Goal: Task Accomplishment & Management: Use online tool/utility

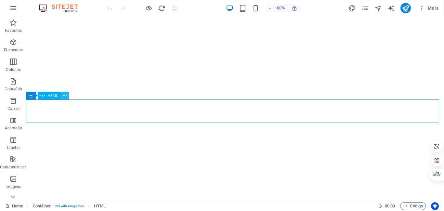
click at [65, 95] on icon at bounding box center [65, 95] width 4 height 7
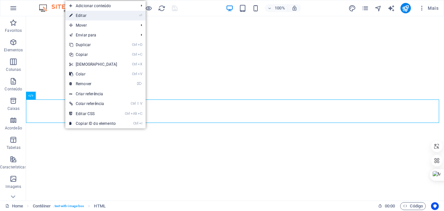
click at [78, 15] on link "⏎ Editar" at bounding box center [93, 16] width 56 height 10
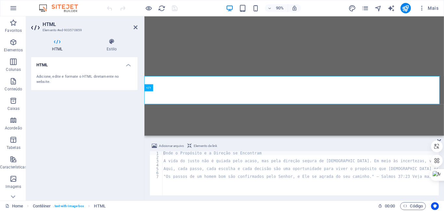
click at [32, 27] on icon at bounding box center [36, 27] width 10 height 10
click at [13, 6] on icon "button" at bounding box center [13, 8] width 8 height 8
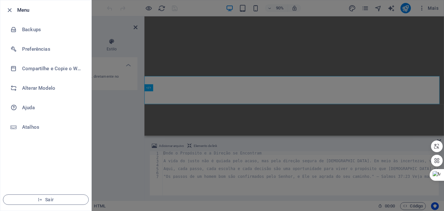
click at [172, 98] on div at bounding box center [222, 105] width 444 height 211
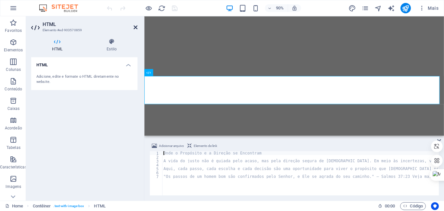
click at [137, 27] on aside "HTML Elemento #ed-903570859 HTML Estilo HTML Adicione, edite e formate o HTML d…" at bounding box center [85, 108] width 118 height 184
click at [136, 26] on icon at bounding box center [136, 27] width 4 height 5
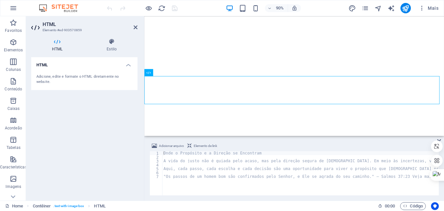
click at [254, 147] on div "Adicionar arquivo Elemento de link" at bounding box center [293, 146] width 289 height 9
click at [177, 161] on div "Onde o Propósito e a Direção se Encontram A vida do justo não é guiada pelo aca…" at bounding box center [373, 176] width 422 height 51
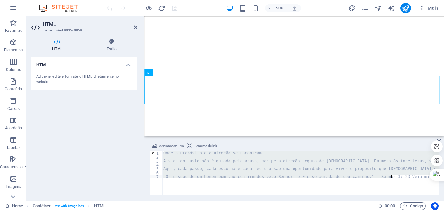
drag, startPoint x: 163, startPoint y: 154, endPoint x: 186, endPoint y: 183, distance: 37.1
click at [185, 183] on div "Onde o Propósito e a Direção se Encontram A vida do justo não é guiada pelo aca…" at bounding box center [373, 176] width 422 height 51
type textarea ""Os passos de um homem bom são confirmados pelo Senhor, e Ele se agrada do seu …"
click at [420, 6] on icon "button" at bounding box center [422, 8] width 6 height 6
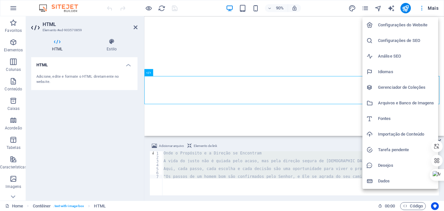
click at [420, 6] on div at bounding box center [222, 105] width 444 height 211
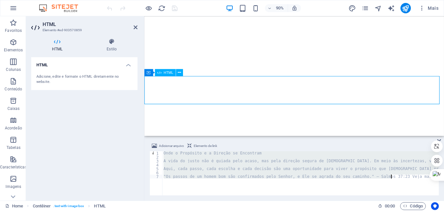
click at [165, 73] on span "HTML" at bounding box center [167, 73] width 9 height 4
click at [113, 47] on h4 "Estilo" at bounding box center [112, 45] width 52 height 14
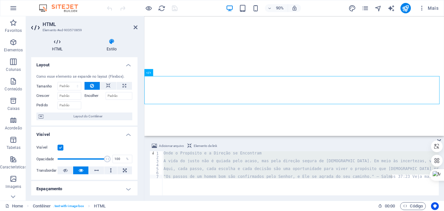
click at [52, 44] on icon at bounding box center [57, 41] width 52 height 6
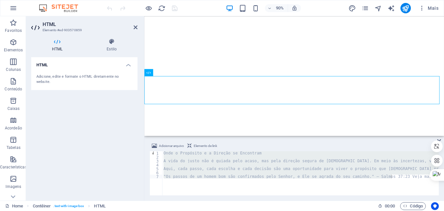
click at [72, 76] on div "Adicione, edite e formate o HTML diretamente no website." at bounding box center [84, 79] width 96 height 11
click at [112, 47] on h4 "Estilo" at bounding box center [112, 45] width 52 height 14
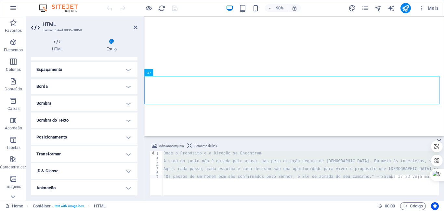
scroll to position [136, 0]
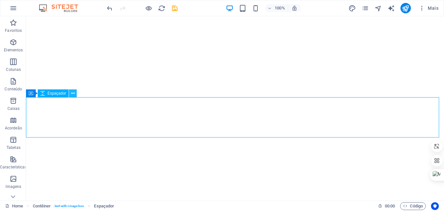
click at [72, 94] on icon at bounding box center [73, 93] width 4 height 7
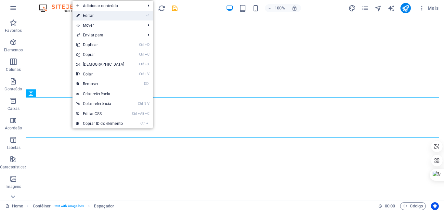
click at [87, 13] on link "⏎ Editar" at bounding box center [100, 16] width 56 height 10
select select "px"
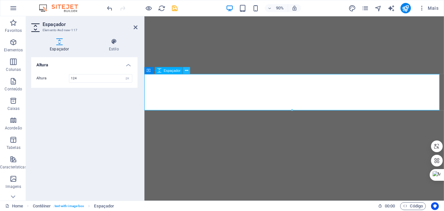
click at [187, 70] on icon at bounding box center [186, 70] width 3 height 6
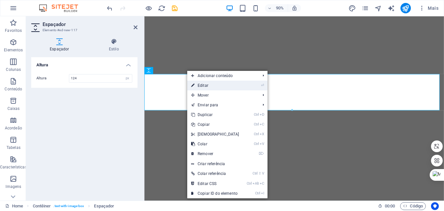
click at [200, 85] on link "⏎ Editar" at bounding box center [215, 86] width 56 height 10
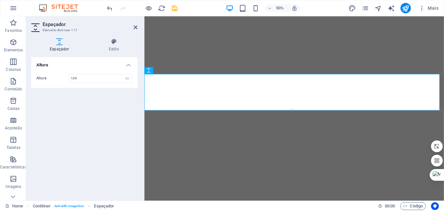
click at [55, 46] on h4 "Espaçador" at bounding box center [60, 45] width 59 height 14
click at [112, 46] on h4 "Estilo" at bounding box center [113, 45] width 47 height 14
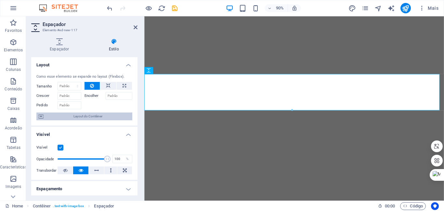
click at [40, 117] on icon at bounding box center [40, 116] width 5 height 8
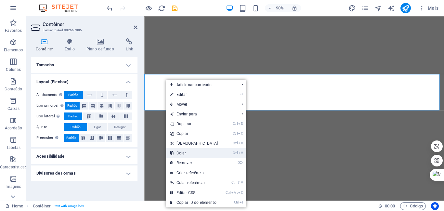
click at [182, 151] on link "Ctrl V Colar" at bounding box center [194, 153] width 56 height 10
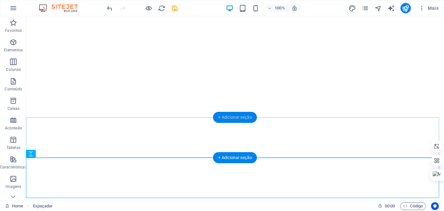
click at [227, 118] on div "+ Adicionar seção" at bounding box center [235, 117] width 44 height 11
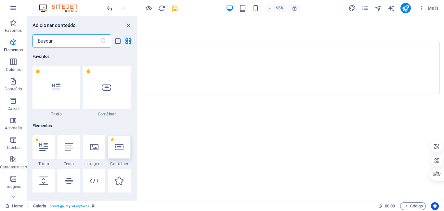
scroll to position [1137, 0]
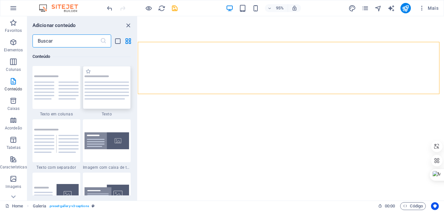
click at [103, 93] on img at bounding box center [106, 87] width 45 height 24
click at [138, 93] on div "Arraste aqui para substituir o conteúdo existente. Pressione “Ctrl” se quiser c…" at bounding box center [291, 108] width 306 height 184
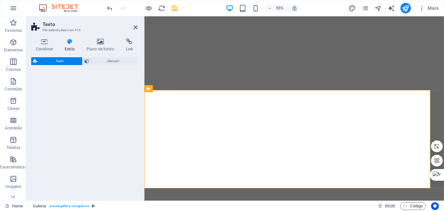
select select "preset-text-v2-default"
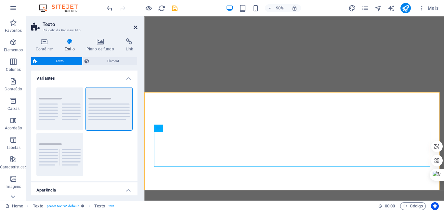
click at [136, 26] on icon at bounding box center [136, 27] width 4 height 5
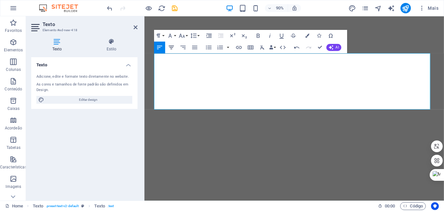
click at [170, 45] on icon "button" at bounding box center [171, 47] width 7 height 7
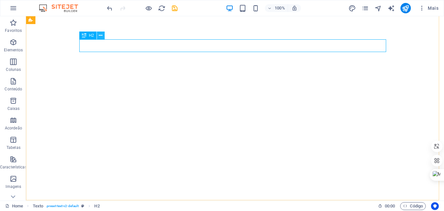
click at [100, 34] on icon at bounding box center [101, 35] width 4 height 7
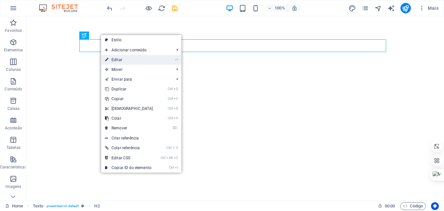
click at [115, 58] on link "⏎ Editar" at bounding box center [129, 60] width 56 height 10
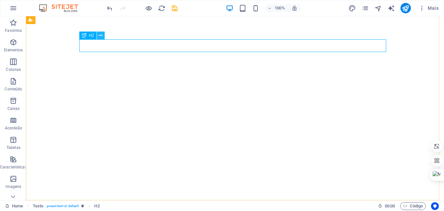
click at [99, 36] on icon at bounding box center [101, 35] width 4 height 7
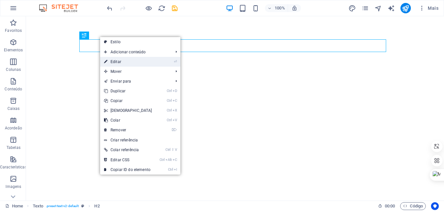
click at [114, 61] on link "⏎ Editar" at bounding box center [128, 62] width 56 height 10
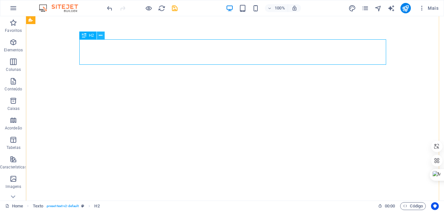
click at [101, 36] on icon at bounding box center [101, 35] width 4 height 7
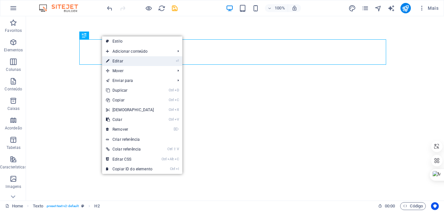
click at [116, 60] on link "⏎ Editar" at bounding box center [130, 61] width 56 height 10
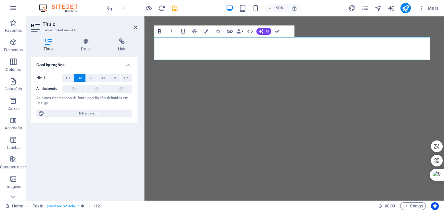
click at [158, 30] on icon "button" at bounding box center [159, 31] width 7 height 7
click at [157, 31] on icon "button" at bounding box center [159, 31] width 7 height 7
click at [170, 32] on icon "button" at bounding box center [171, 31] width 7 height 7
click at [205, 32] on icon "button" at bounding box center [206, 31] width 4 height 4
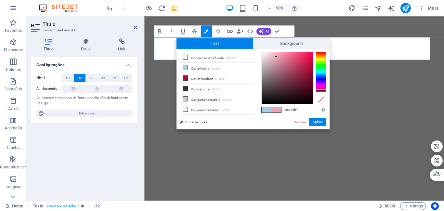
click at [321, 90] on div at bounding box center [321, 72] width 10 height 40
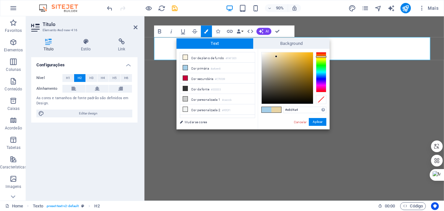
click at [320, 57] on div at bounding box center [321, 72] width 10 height 40
click at [320, 89] on div at bounding box center [321, 72] width 10 height 40
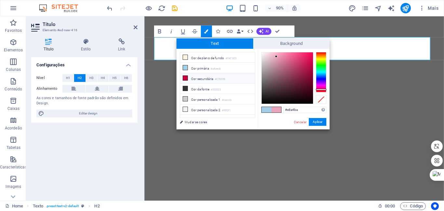
click at [185, 77] on icon at bounding box center [185, 78] width 5 height 5
type input "#c70039"
click at [316, 122] on button "Aplicar" at bounding box center [318, 122] width 18 height 8
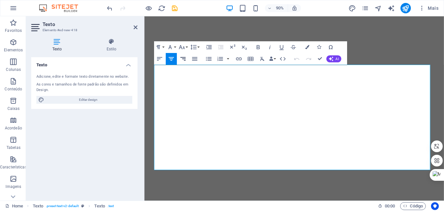
click at [184, 58] on icon "button" at bounding box center [182, 59] width 5 height 4
click at [197, 58] on icon "button" at bounding box center [194, 58] width 7 height 7
click at [208, 59] on icon "button" at bounding box center [208, 58] width 7 height 7
click at [218, 58] on icon "button" at bounding box center [219, 58] width 7 height 7
click at [171, 57] on icon "button" at bounding box center [170, 59] width 5 height 4
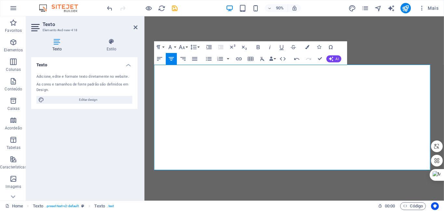
click at [171, 56] on icon "button" at bounding box center [171, 58] width 7 height 7
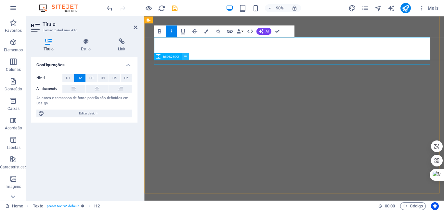
click at [184, 54] on icon at bounding box center [185, 56] width 3 height 6
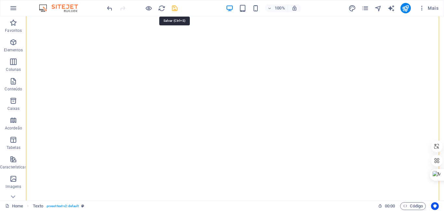
click at [175, 9] on icon "save" at bounding box center [174, 8] width 7 height 7
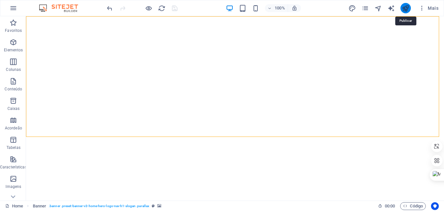
click at [405, 8] on icon "publish" at bounding box center [405, 8] width 7 height 7
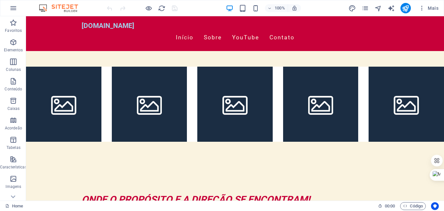
scroll to position [203, 0]
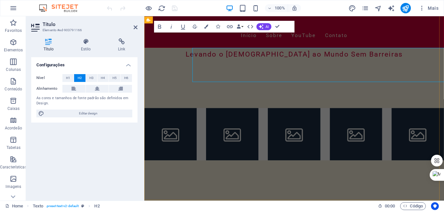
scroll to position [186, 0]
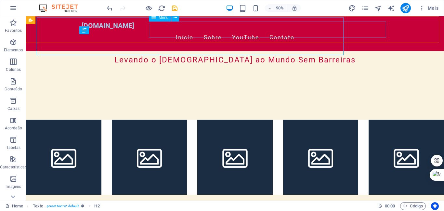
scroll to position [203, 0]
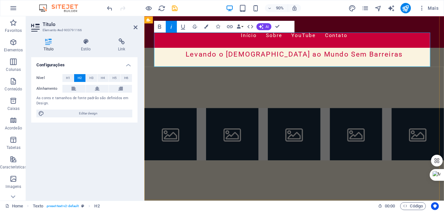
scroll to position [186, 0]
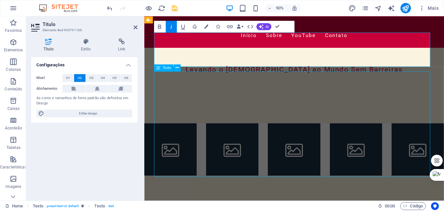
scroll to position [203, 0]
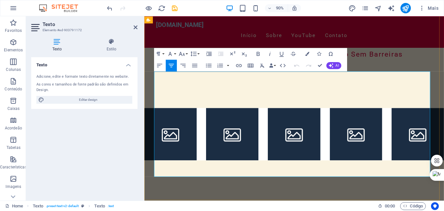
scroll to position [186, 0]
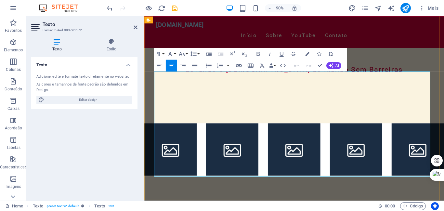
drag, startPoint x: 228, startPoint y: 93, endPoint x: 266, endPoint y: 172, distance: 87.3
click at [158, 64] on icon "button" at bounding box center [159, 66] width 5 height 4
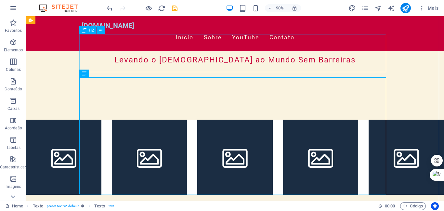
scroll to position [203, 0]
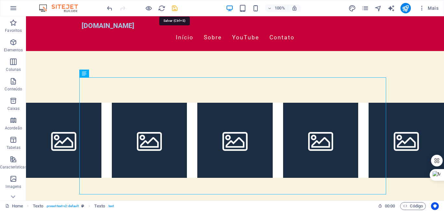
click at [175, 9] on icon "save" at bounding box center [174, 8] width 7 height 7
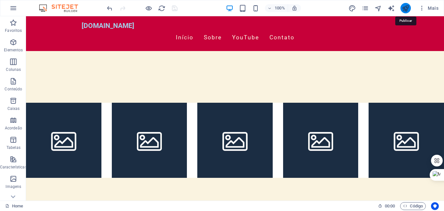
click at [406, 9] on icon "publish" at bounding box center [405, 8] width 7 height 7
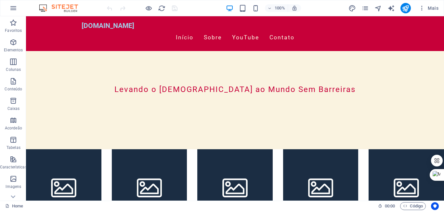
scroll to position [176, 0]
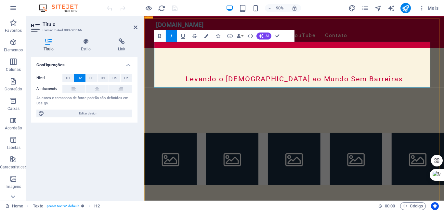
drag, startPoint x: 386, startPoint y: 89, endPoint x: 160, endPoint y: 90, distance: 226.2
copy span "‌ONDE O PROPÓSITO E A DIREÇÃO SE ENCONTRAM!"
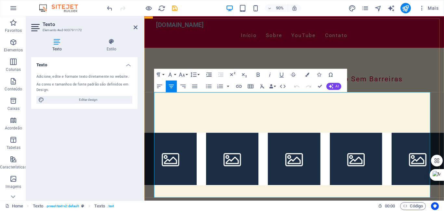
click at [160, 86] on icon "button" at bounding box center [159, 86] width 7 height 7
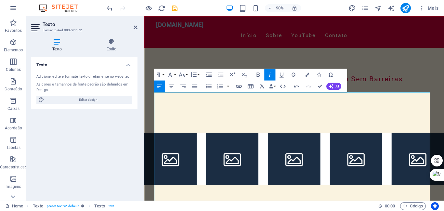
drag, startPoint x: 387, startPoint y: 115, endPoint x: 126, endPoint y: 119, distance: 261.0
drag, startPoint x: 319, startPoint y: 85, endPoint x: 291, endPoint y: 69, distance: 31.9
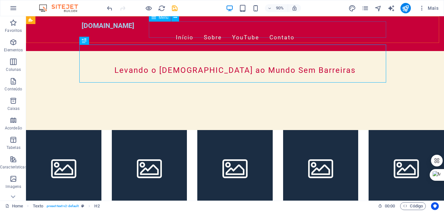
scroll to position [193, 0]
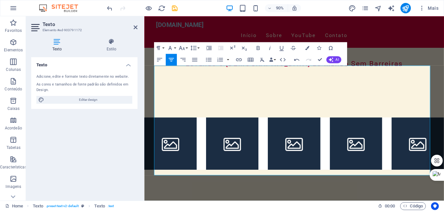
scroll to position [210, 0]
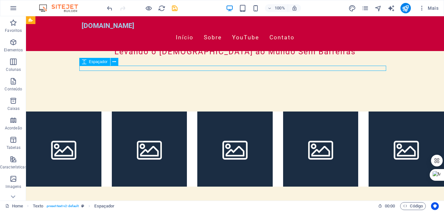
select select "rem"
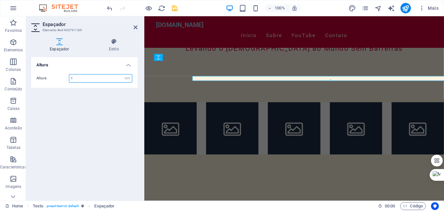
scroll to position [193, 0]
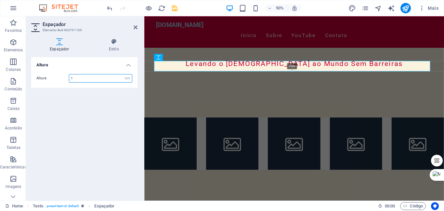
drag, startPoint x: 198, startPoint y: 65, endPoint x: 197, endPoint y: 71, distance: 6.2
click at [197, 71] on div at bounding box center [292, 71] width 276 height 2
type input "34"
select select "px"
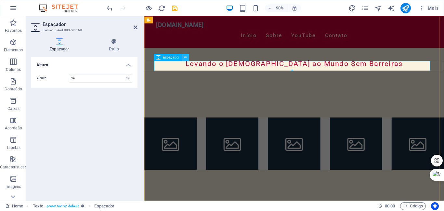
click at [186, 57] on icon at bounding box center [185, 57] width 3 height 6
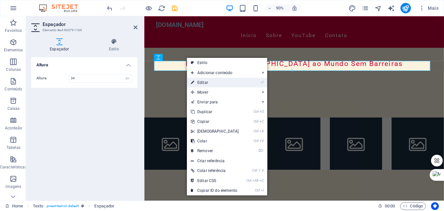
click at [202, 81] on link "⏎ Editar" at bounding box center [215, 83] width 56 height 10
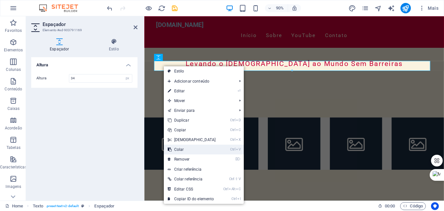
click at [180, 149] on link "Ctrl V Colar" at bounding box center [192, 150] width 56 height 10
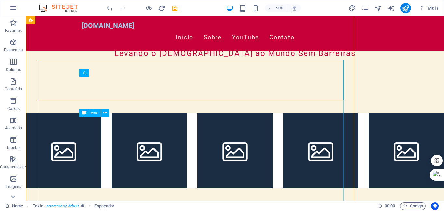
scroll to position [210, 0]
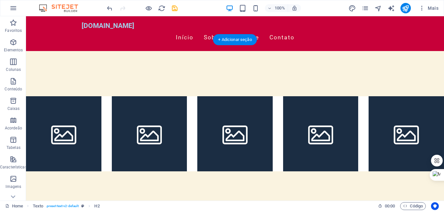
scroll to position [172, 0]
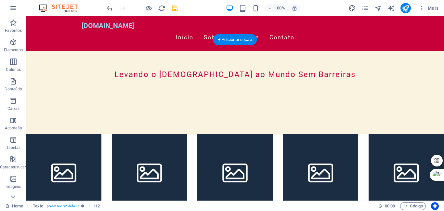
drag, startPoint x: 146, startPoint y: 53, endPoint x: 145, endPoint y: 70, distance: 16.9
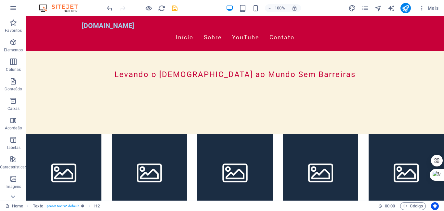
scroll to position [210, 0]
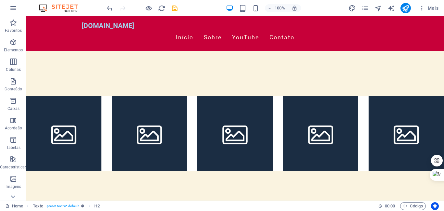
drag, startPoint x: 147, startPoint y: 86, endPoint x: 147, endPoint y: 75, distance: 11.1
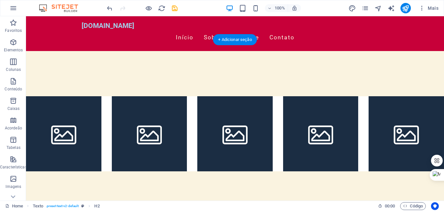
scroll to position [172, 0]
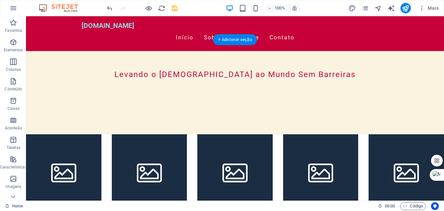
drag, startPoint x: 154, startPoint y: 56, endPoint x: 153, endPoint y: 68, distance: 12.7
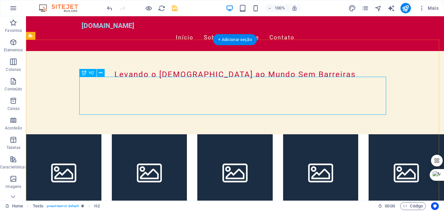
click at [101, 73] on icon at bounding box center [101, 73] width 4 height 7
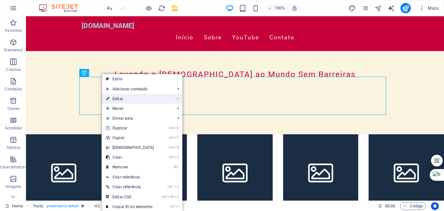
click at [115, 97] on link "⏎ Editar" at bounding box center [130, 99] width 56 height 10
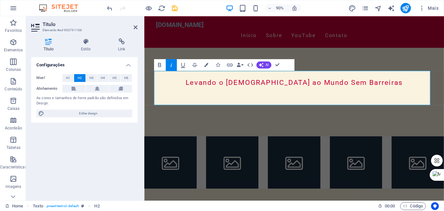
scroll to position [155, 0]
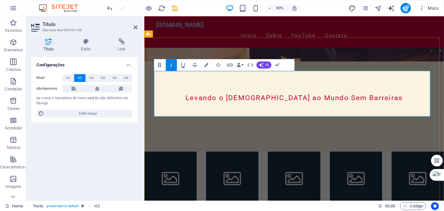
drag, startPoint x: 157, startPoint y: 83, endPoint x: 299, endPoint y: 93, distance: 142.4
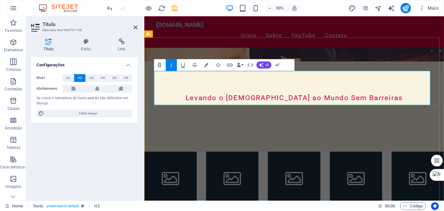
drag, startPoint x: 158, startPoint y: 95, endPoint x: 174, endPoint y: 96, distance: 16.3
drag, startPoint x: 347, startPoint y: 102, endPoint x: 154, endPoint y: 96, distance: 193.4
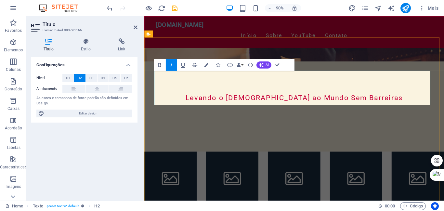
copy span "​Onde o propósito e a direção se encontra"
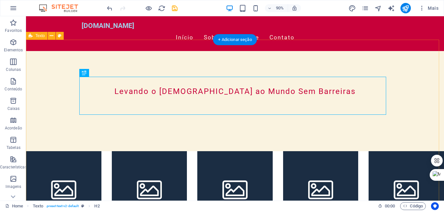
scroll to position [172, 0]
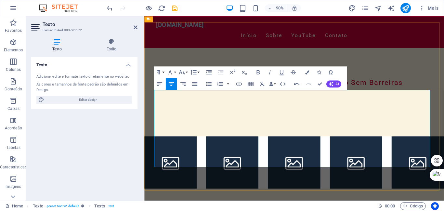
drag, startPoint x: 156, startPoint y: 108, endPoint x: 306, endPoint y: 170, distance: 161.9
click at [171, 82] on icon "button" at bounding box center [171, 83] width 7 height 7
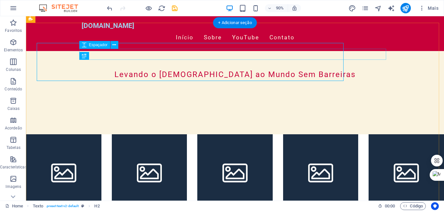
scroll to position [188, 0]
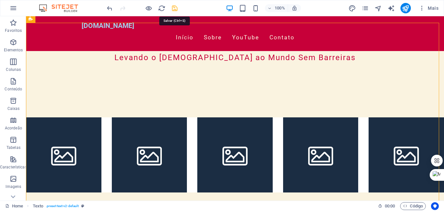
click at [175, 8] on icon "save" at bounding box center [174, 8] width 7 height 7
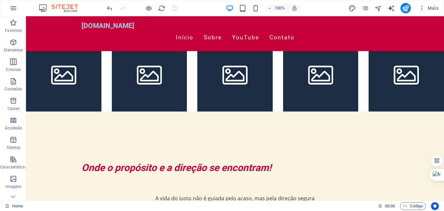
scroll to position [261, 0]
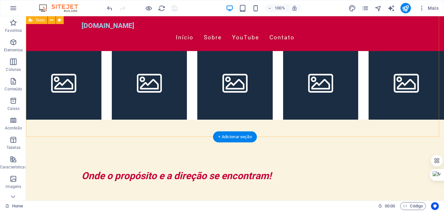
click at [220, 122] on div "Onde o propósito e a direção se encontram! A vida do justo não é guiada pelo ac…" at bounding box center [235, 213] width 418 height 187
click at [191, 120] on div "Onde o propósito e a direção se encontram! A vida do justo não é guiada pelo ac…" at bounding box center [235, 213] width 418 height 187
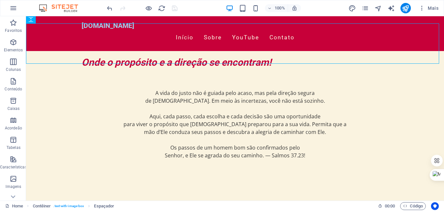
scroll to position [385, 0]
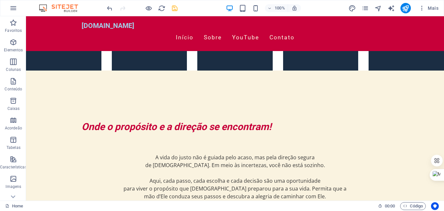
scroll to position [290, 0]
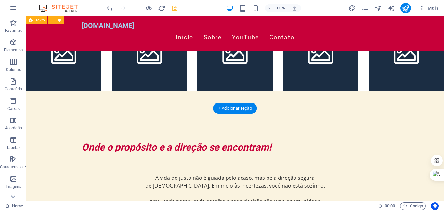
click at [262, 96] on div "Onde o propósito e a direção se encontram! A vida do justo não é guiada pelo ac…" at bounding box center [235, 184] width 418 height 187
click at [213, 166] on div "A vida do justo não é guiada pelo acaso, mas pela direção segura de Deus. Em me…" at bounding box center [235, 209] width 307 height 86
click at [190, 96] on div "Onde o propósito e a direção se encontram! A vida do justo não é guiada pelo ac…" at bounding box center [235, 184] width 418 height 187
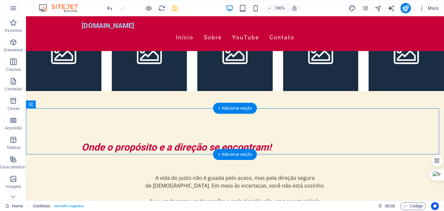
drag, startPoint x: 282, startPoint y: 122, endPoint x: 289, endPoint y: 119, distance: 7.3
drag, startPoint x: 97, startPoint y: 113, endPoint x: 98, endPoint y: 100, distance: 13.1
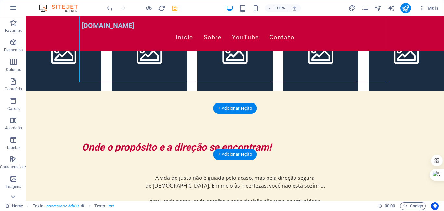
drag, startPoint x: 108, startPoint y: 70, endPoint x: 98, endPoint y: 123, distance: 53.5
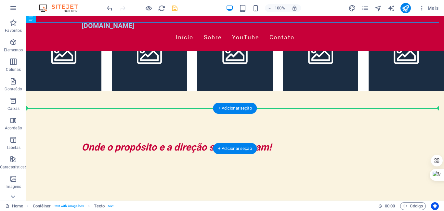
drag, startPoint x: 109, startPoint y: 78, endPoint x: 112, endPoint y: 119, distance: 41.0
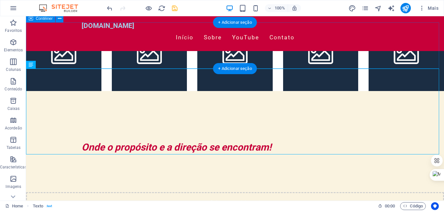
click at [125, 192] on div "Solte o conteúdo aqui ou Adicionar elementos Colar área de transferência" at bounding box center [235, 215] width 418 height 46
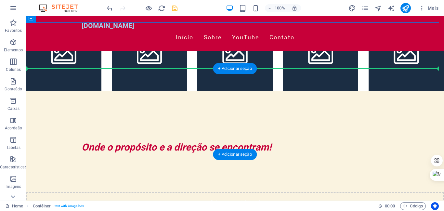
drag, startPoint x: 125, startPoint y: 52, endPoint x: 125, endPoint y: 75, distance: 23.4
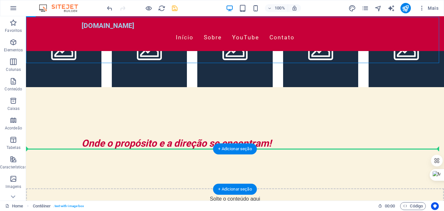
scroll to position [295, 0]
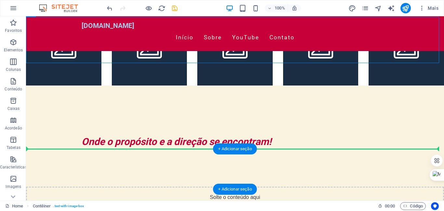
drag, startPoint x: 128, startPoint y: 62, endPoint x: 116, endPoint y: 165, distance: 103.7
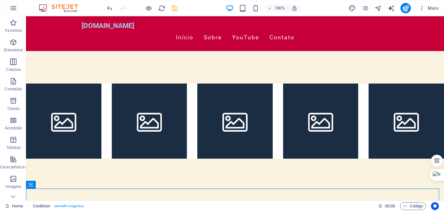
scroll to position [204, 0]
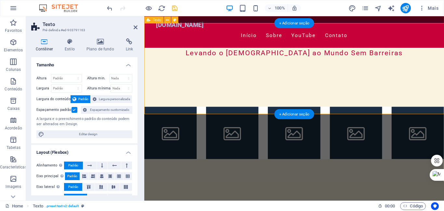
scroll to position [187, 0]
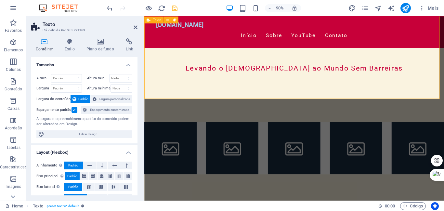
click at [136, 28] on icon at bounding box center [136, 27] width 4 height 5
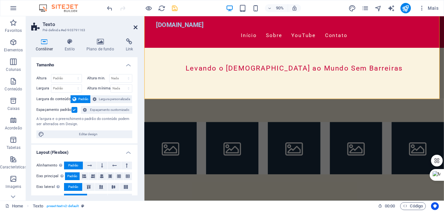
scroll to position [204, 0]
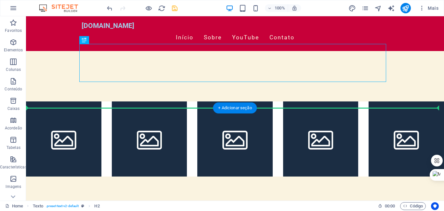
drag, startPoint x: 224, startPoint y: 73, endPoint x: 223, endPoint y: 83, distance: 9.8
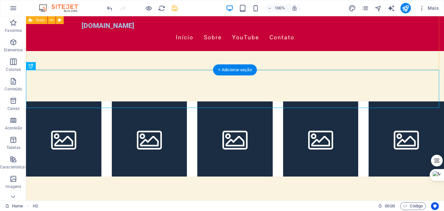
click at [126, 176] on div at bounding box center [235, 207] width 418 height 63
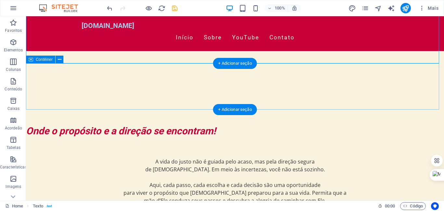
scroll to position [335, 0]
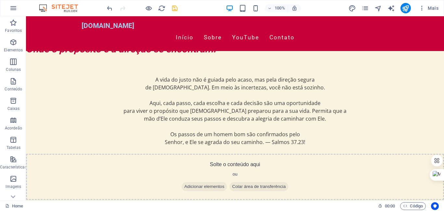
scroll to position [409, 0]
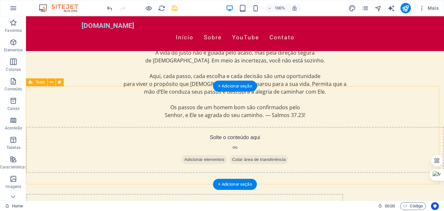
scroll to position [446, 0]
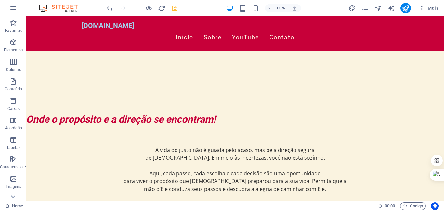
scroll to position [346, 0]
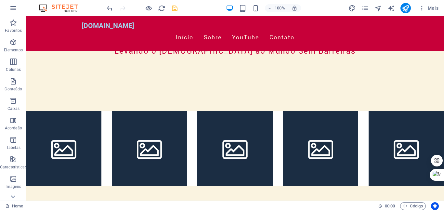
scroll to position [193, 0]
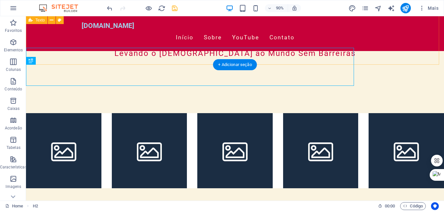
scroll to position [210, 0]
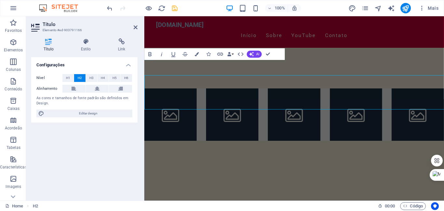
scroll to position [193, 0]
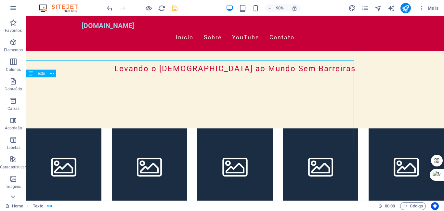
scroll to position [210, 0]
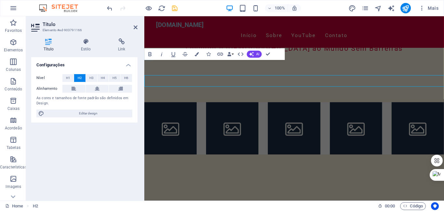
scroll to position [193, 0]
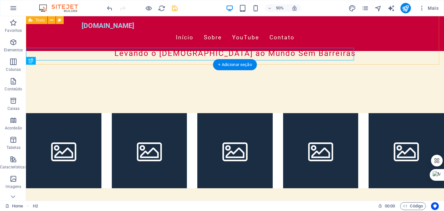
scroll to position [210, 0]
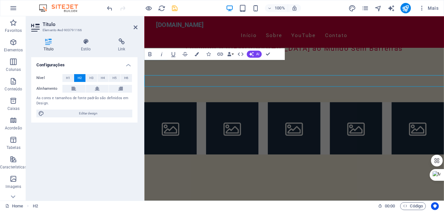
scroll to position [193, 0]
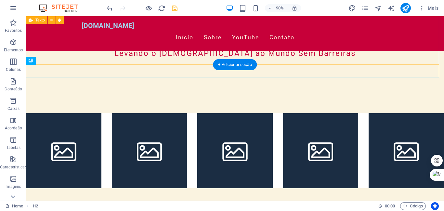
scroll to position [210, 0]
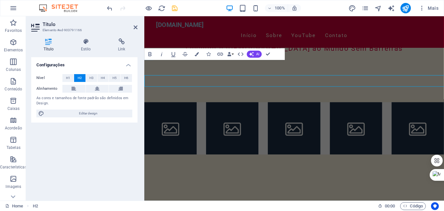
scroll to position [193, 0]
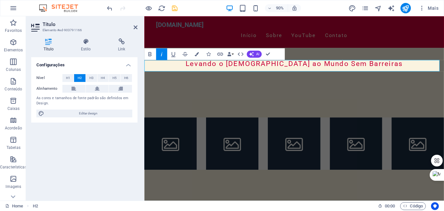
drag, startPoint x: 267, startPoint y: 54, endPoint x: 241, endPoint y: 37, distance: 31.1
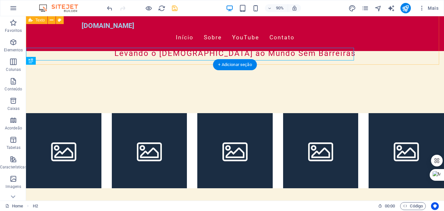
scroll to position [210, 0]
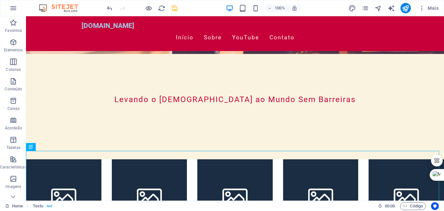
scroll to position [134, 0]
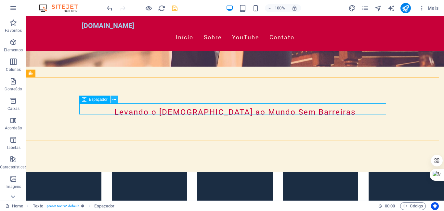
click at [114, 98] on icon at bounding box center [114, 99] width 4 height 7
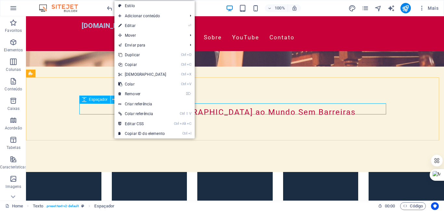
click at [114, 98] on icon at bounding box center [114, 99] width 4 height 7
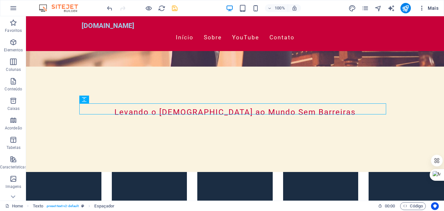
click at [423, 8] on icon "button" at bounding box center [422, 8] width 6 height 6
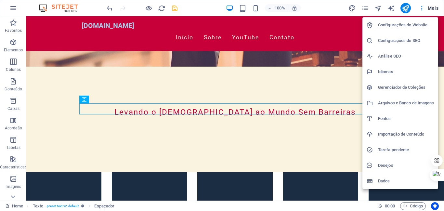
click at [11, 7] on div at bounding box center [222, 105] width 444 height 211
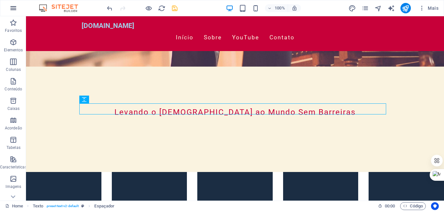
click at [7, 4] on button "button" at bounding box center [14, 8] width 16 height 16
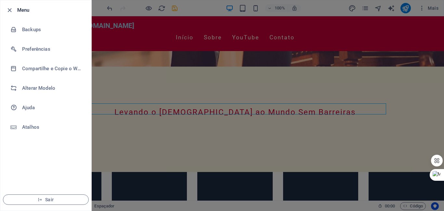
click at [424, 141] on div at bounding box center [222, 105] width 444 height 211
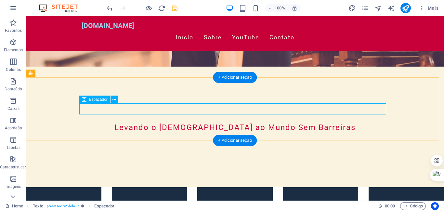
select select "px"
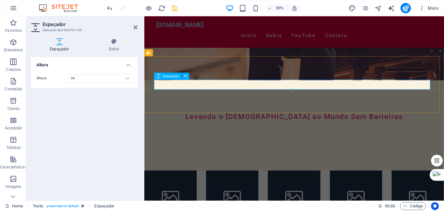
click at [185, 75] on icon at bounding box center [185, 76] width 3 height 6
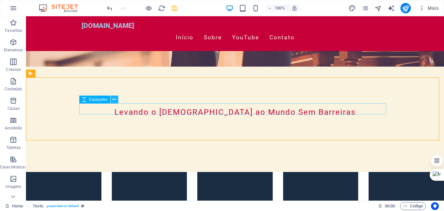
click at [113, 97] on icon at bounding box center [114, 99] width 4 height 7
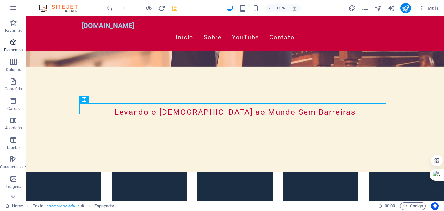
click at [11, 43] on icon "button" at bounding box center [13, 42] width 8 height 8
click at [12, 48] on p "Elementos" at bounding box center [13, 49] width 19 height 5
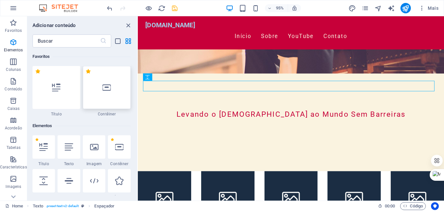
scroll to position [69, 0]
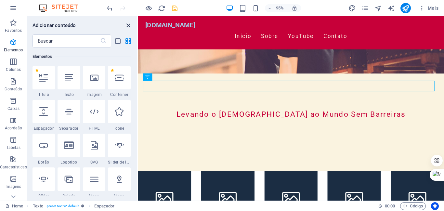
click at [127, 23] on icon "close panel" at bounding box center [127, 25] width 7 height 7
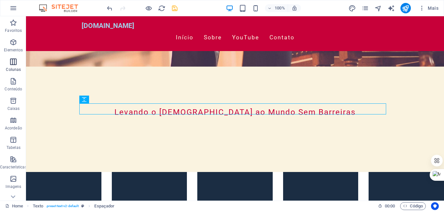
click at [11, 61] on icon "button" at bounding box center [13, 62] width 8 height 8
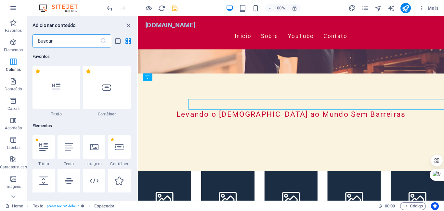
click at [13, 64] on icon "button" at bounding box center [13, 62] width 8 height 8
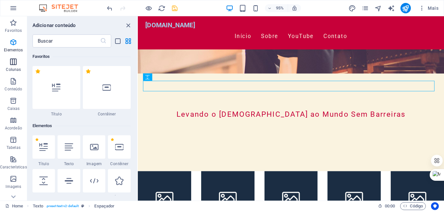
scroll to position [322, 0]
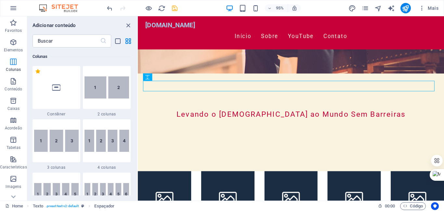
click at [13, 64] on icon "button" at bounding box center [13, 62] width 8 height 8
click at [127, 23] on icon "close panel" at bounding box center [127, 25] width 7 height 7
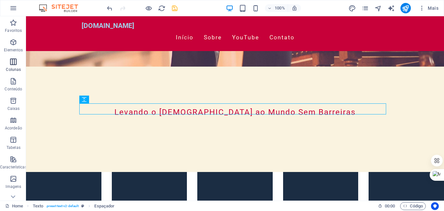
click at [13, 63] on icon "button" at bounding box center [13, 62] width 8 height 8
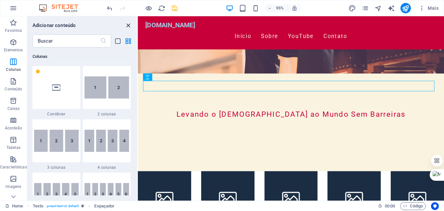
click at [128, 23] on icon "close panel" at bounding box center [127, 25] width 7 height 7
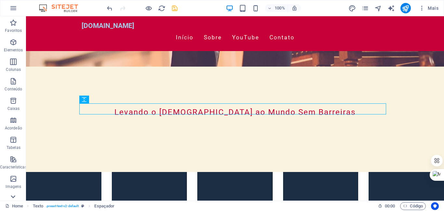
click at [13, 21] on icon at bounding box center [13, 20] width 5 height 3
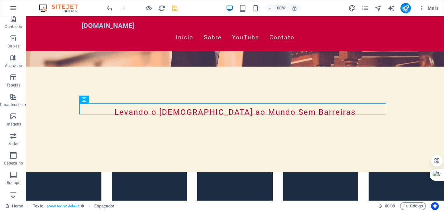
scroll to position [108, 0]
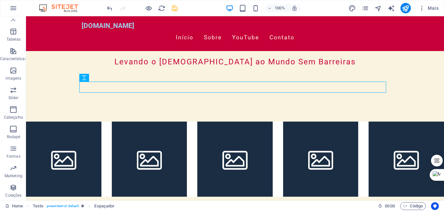
scroll to position [308, 0]
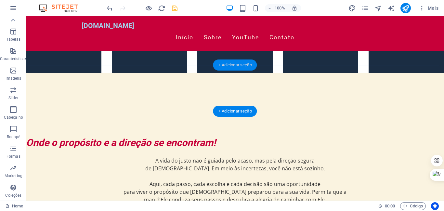
click at [226, 64] on div "+ Adicionar seção" at bounding box center [235, 64] width 44 height 11
click at [114, 149] on div "A vida do justo não é guiada pelo acaso, mas pela direção segura de Deus. Em me…" at bounding box center [235, 192] width 418 height 86
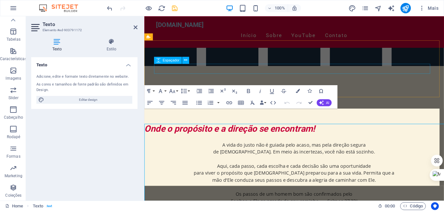
scroll to position [151, 0]
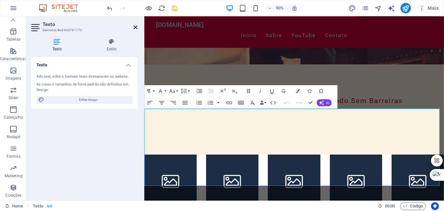
click at [135, 25] on icon at bounding box center [136, 27] width 4 height 5
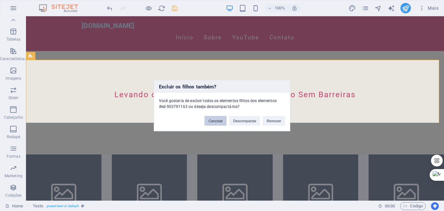
click at [217, 122] on button "Cancelar" at bounding box center [215, 121] width 22 height 10
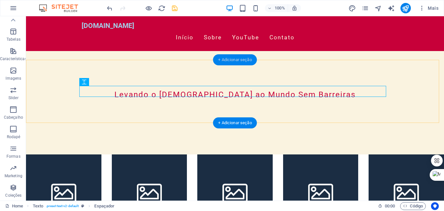
click at [228, 59] on div "+ Adicionar seção" at bounding box center [235, 59] width 44 height 11
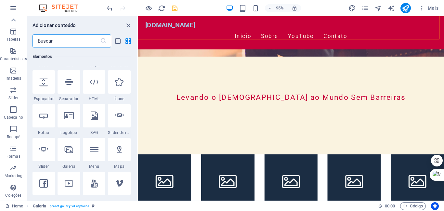
scroll to position [0, 0]
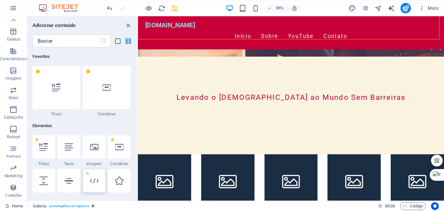
click at [94, 183] on icon at bounding box center [94, 180] width 8 height 8
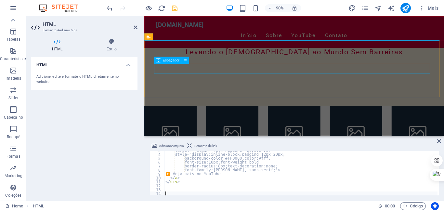
scroll to position [10, 0]
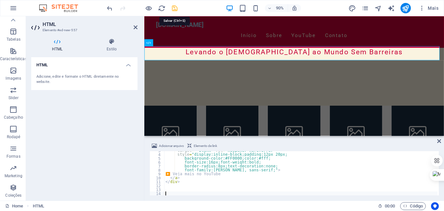
click at [175, 8] on icon "save" at bounding box center [174, 8] width 7 height 7
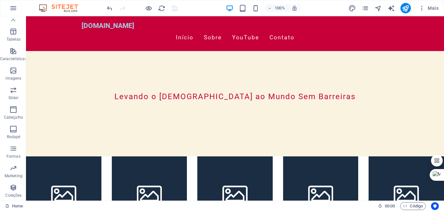
scroll to position [122, 0]
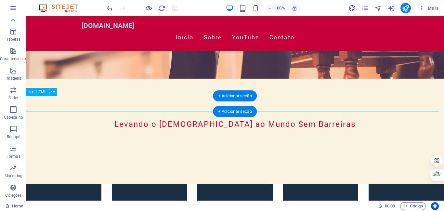
drag, startPoint x: 254, startPoint y: 117, endPoint x: 211, endPoint y: 100, distance: 47.0
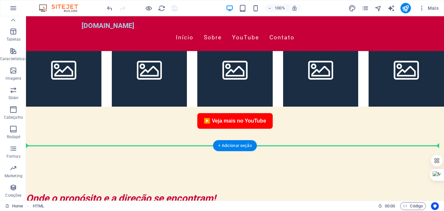
scroll to position [295, 0]
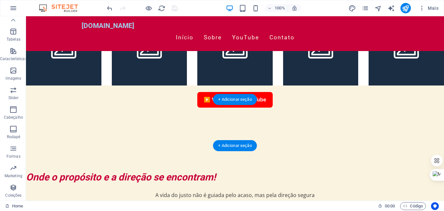
drag, startPoint x: 209, startPoint y: 54, endPoint x: 256, endPoint y: 113, distance: 75.9
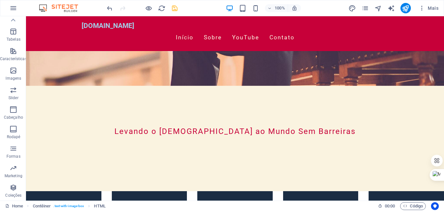
scroll to position [88, 0]
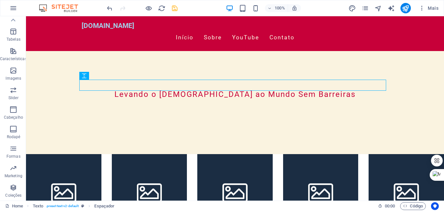
scroll to position [176, 0]
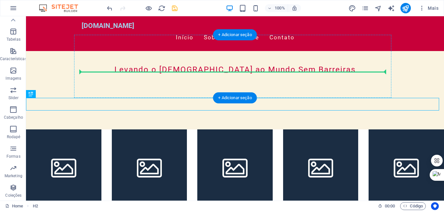
drag, startPoint x: 199, startPoint y: 103, endPoint x: 204, endPoint y: 69, distance: 34.2
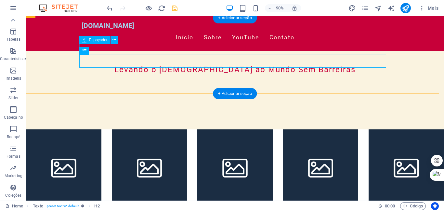
scroll to position [193, 0]
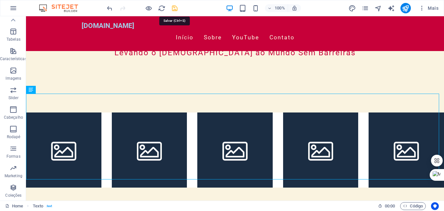
click at [176, 9] on icon "save" at bounding box center [174, 8] width 7 height 7
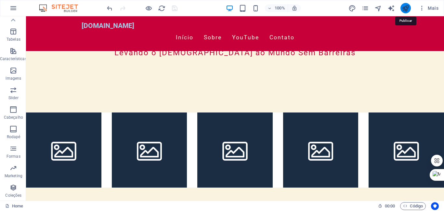
click at [405, 8] on icon "publish" at bounding box center [405, 8] width 7 height 7
